Goal: Task Accomplishment & Management: Manage account settings

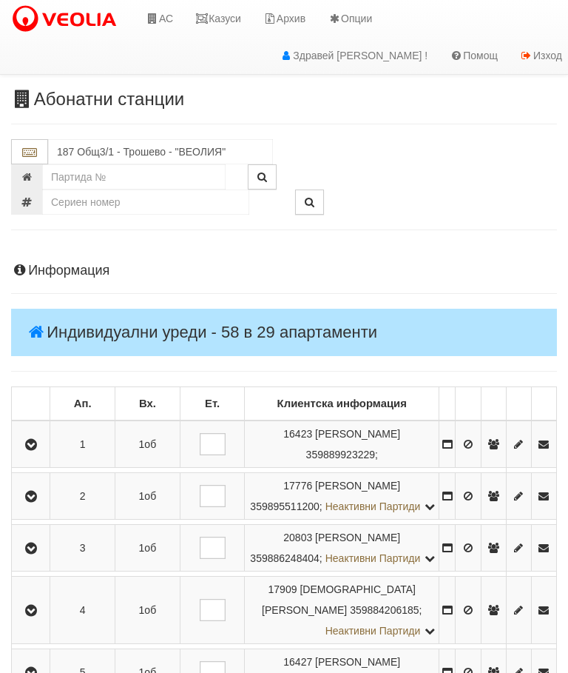
scroll to position [166, 0]
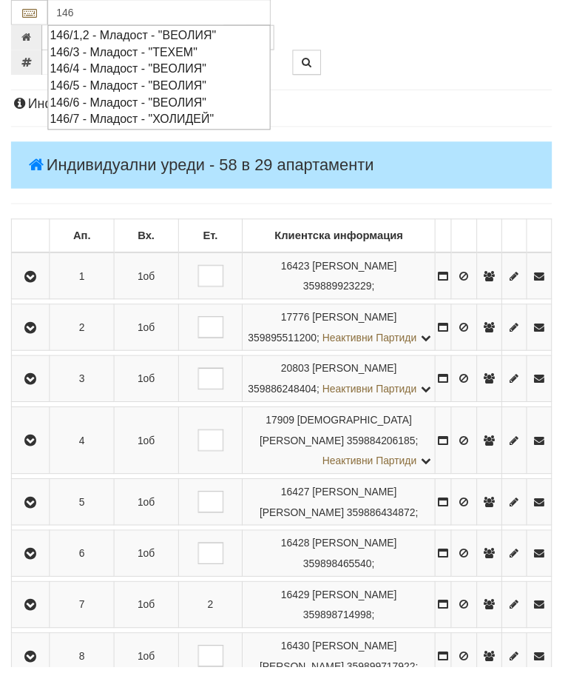
click at [132, 118] on div "146/7 - Младост - "ХОЛИДЕЙ"" at bounding box center [160, 120] width 221 height 17
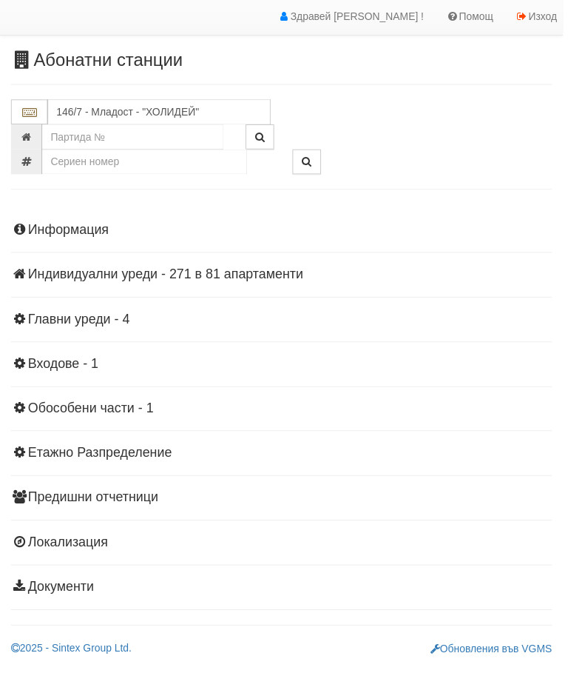
scroll to position [26, 0]
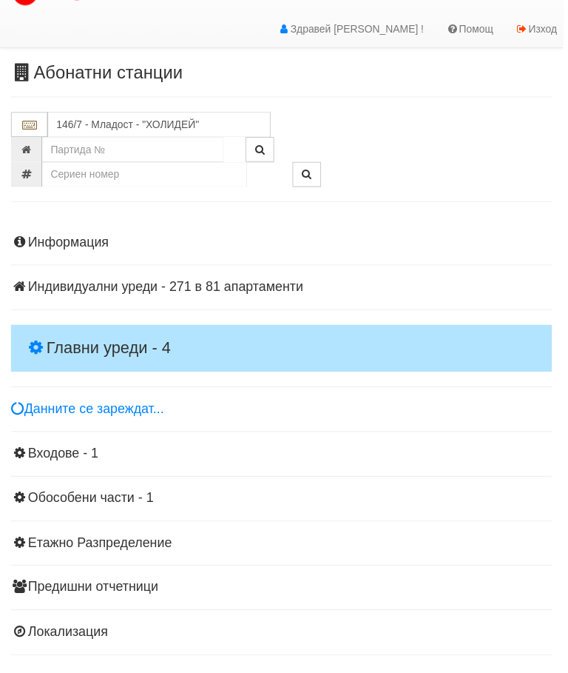
click at [104, 332] on h4 "Главни уреди - 4" at bounding box center [284, 351] width 546 height 47
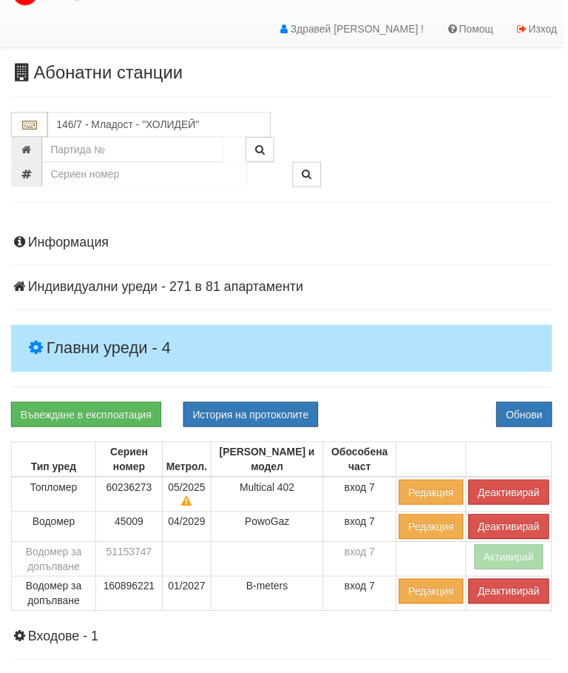
click at [512, 492] on button "Деактивирай" at bounding box center [513, 496] width 81 height 25
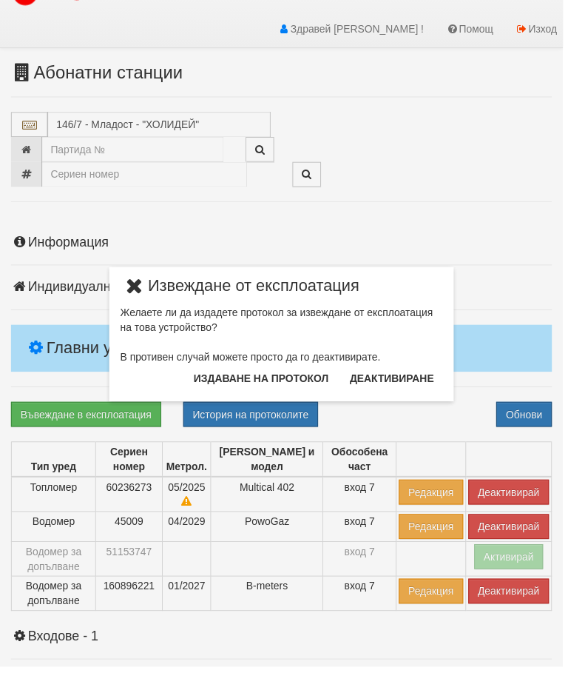
click at [289, 385] on button "Издаване на протокол" at bounding box center [263, 382] width 154 height 24
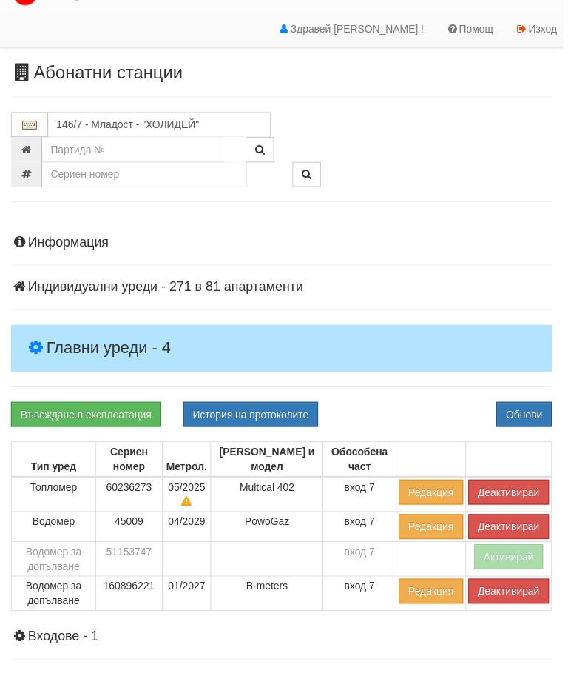
click at [425, 409] on div "Въвеждане в експлоатация История на протоколите Обнови" at bounding box center [284, 418] width 568 height 25
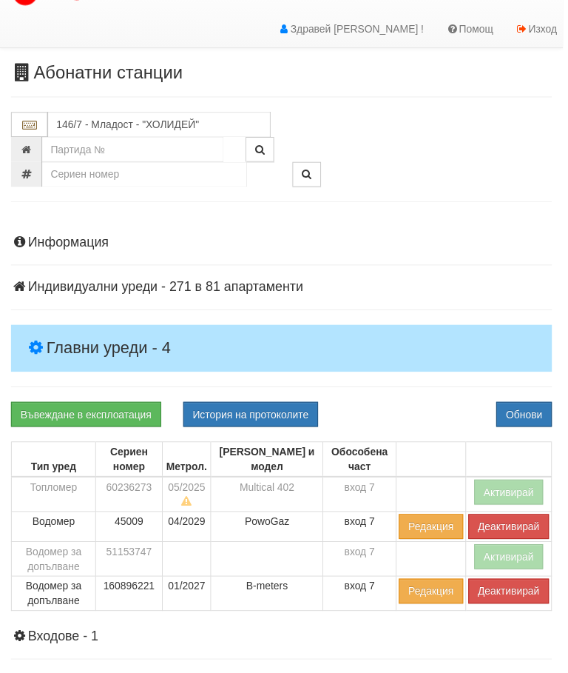
click at [509, 595] on button "Деактивирай" at bounding box center [513, 596] width 81 height 25
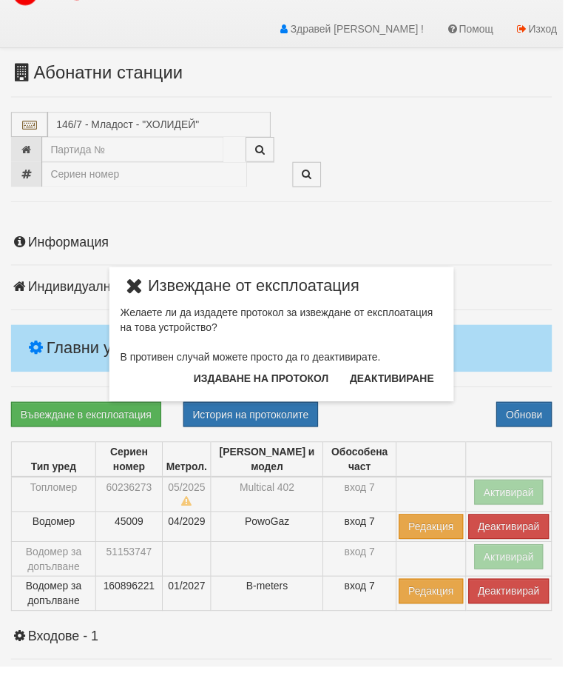
click at [302, 380] on button "Издаване на протокол" at bounding box center [263, 382] width 154 height 24
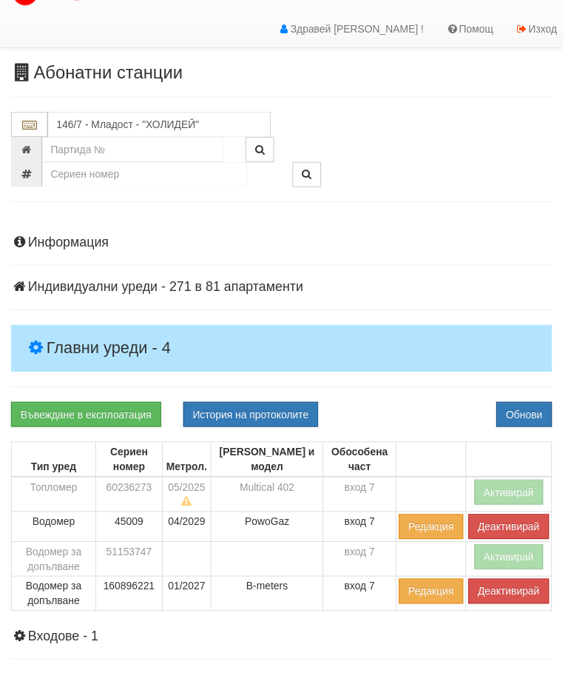
click at [437, 383] on div "Информация Параметри Брой Апартаменти: 81 Ползватели 07/2025 1 %" at bounding box center [284, 554] width 546 height 671
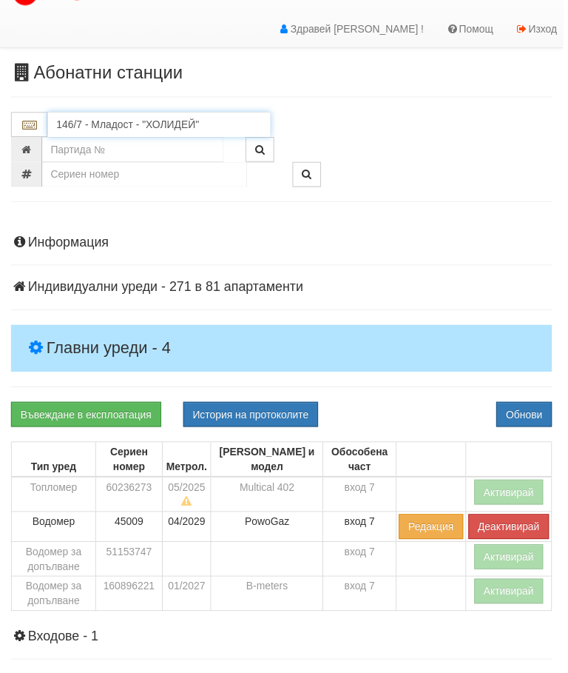
click at [135, 119] on input "146/7 - Младост - "ХОЛИДЕЙ"" at bounding box center [160, 125] width 225 height 25
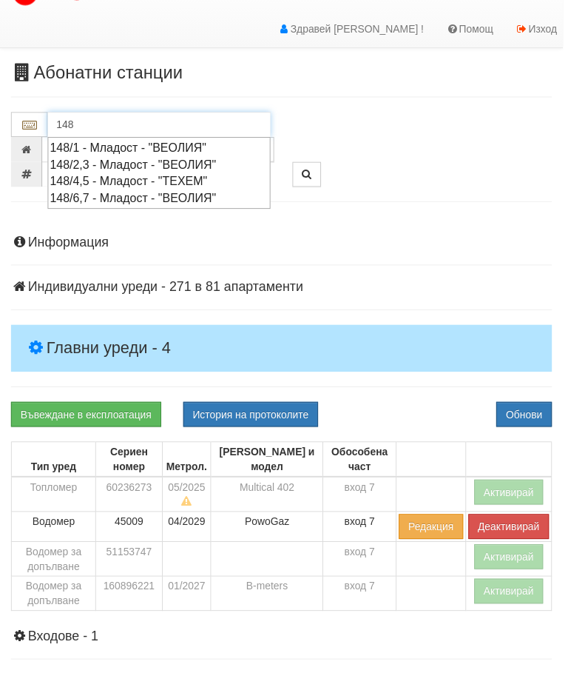
click at [144, 166] on div "148/2,3 - Младост - "ВЕОЛИЯ"" at bounding box center [160, 166] width 221 height 17
type input "148/2,3 - Младост - "ВЕОЛИЯ""
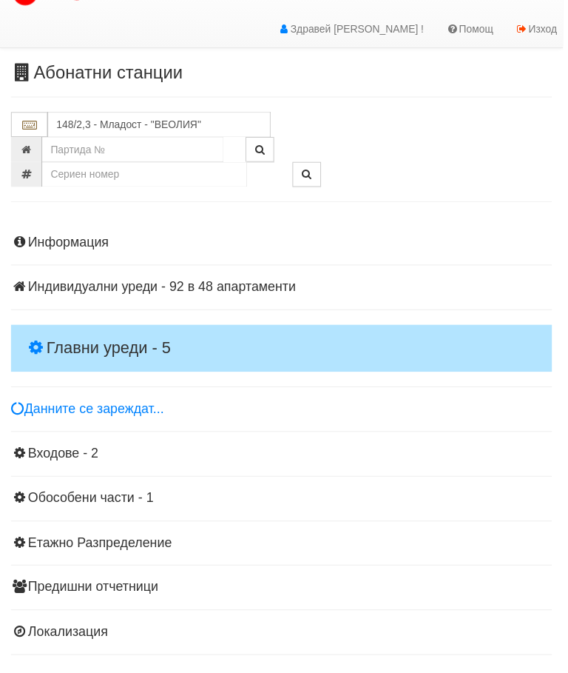
click at [107, 334] on h4 "Главни уреди - 5" at bounding box center [284, 351] width 546 height 47
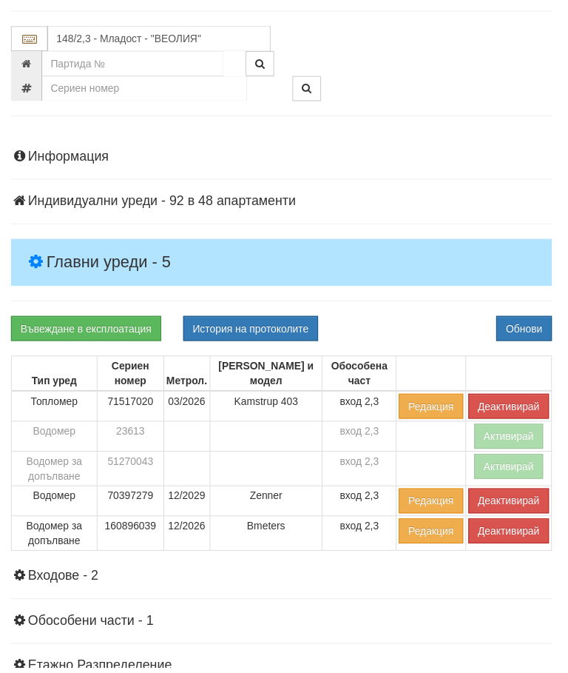
scroll to position [113, 0]
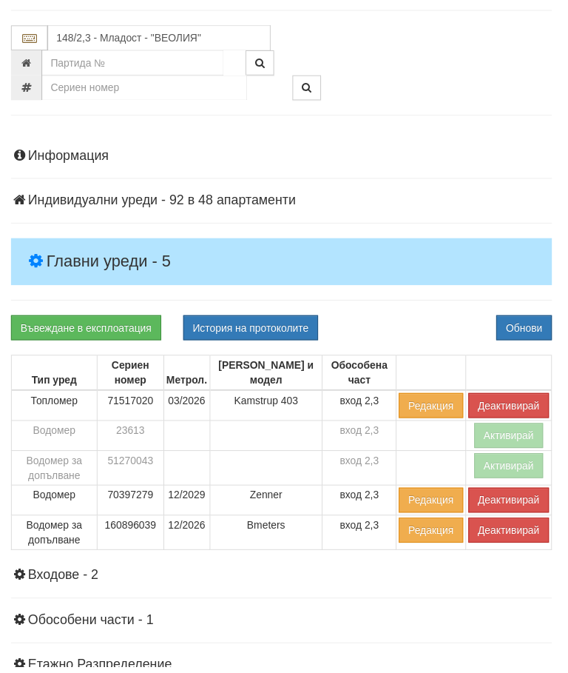
click at [499, 534] on button "Деактивирай" at bounding box center [513, 534] width 81 height 25
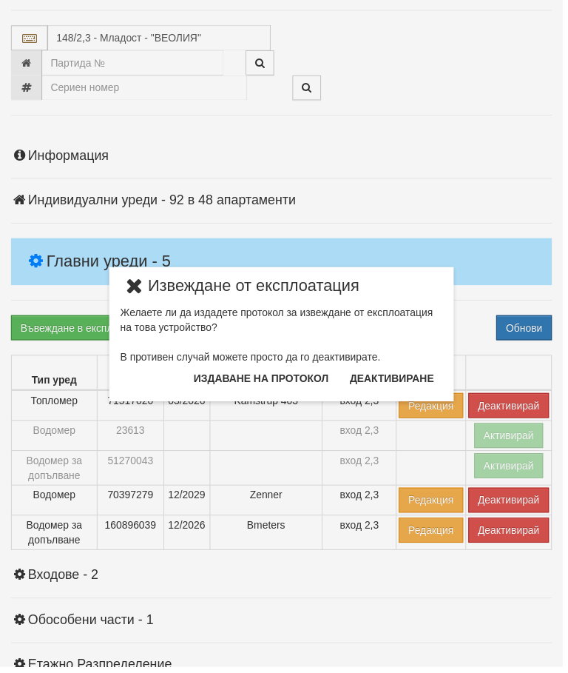
click at [289, 377] on button "Издаване на протокол" at bounding box center [263, 382] width 154 height 24
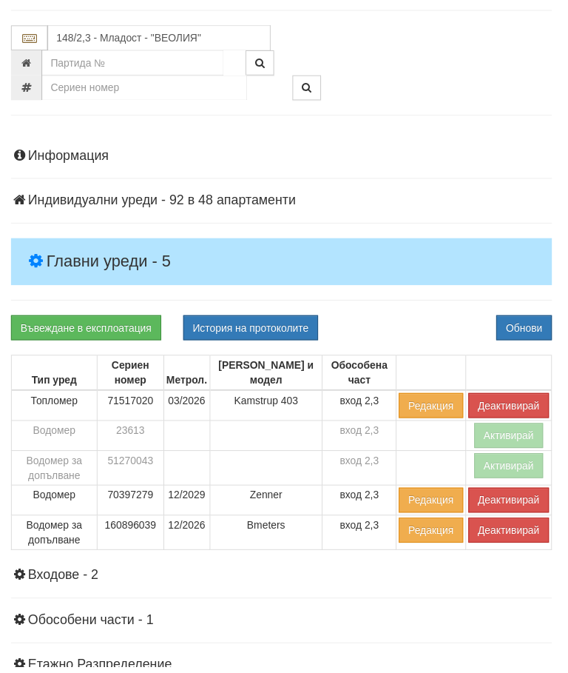
click at [507, 397] on button "Деактивирай" at bounding box center [513, 409] width 81 height 25
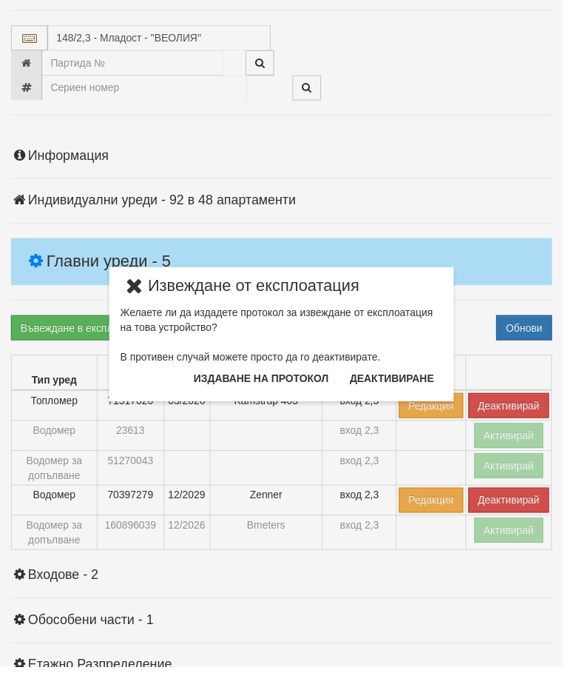
click at [273, 376] on button "Издаване на протокол" at bounding box center [263, 382] width 154 height 24
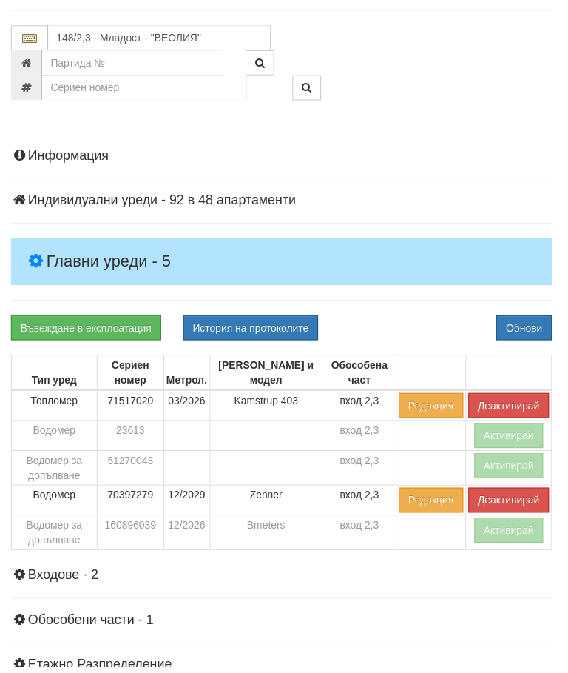
click at [429, 314] on div "Информация Параметри Брой Апартаменти: 48 Ползватели 07/2025 42 % 0 % 89" at bounding box center [284, 480] width 546 height 697
